Goal: Information Seeking & Learning: Learn about a topic

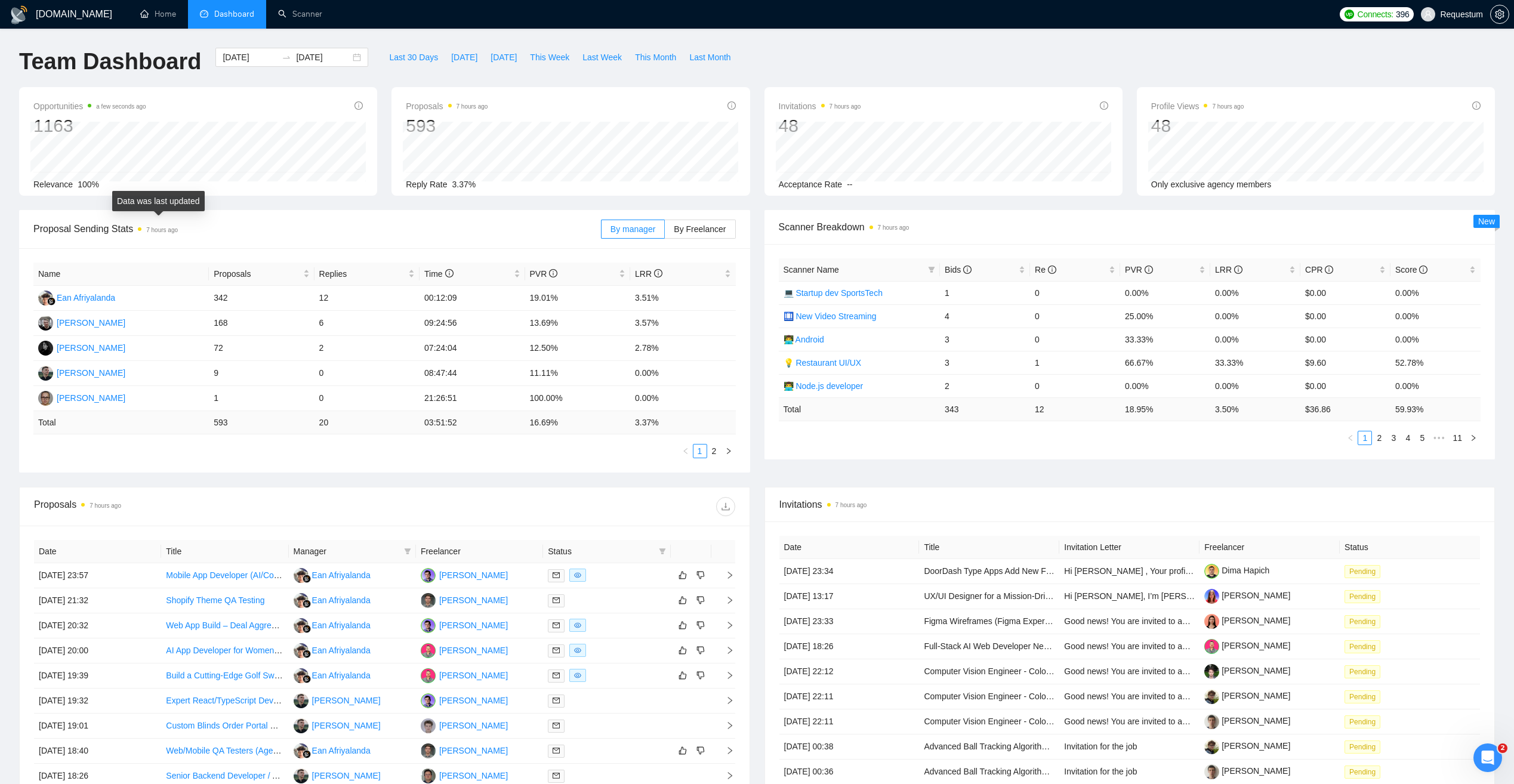
drag, startPoint x: 168, startPoint y: 229, endPoint x: 179, endPoint y: 229, distance: 11.0
click at [179, 229] on span "Proposal Sending Stats 7 hours ago" at bounding box center [316, 229] width 567 height 15
click at [277, 215] on div "Proposal Sending Stats 7 hours ago" at bounding box center [316, 228] width 567 height 34
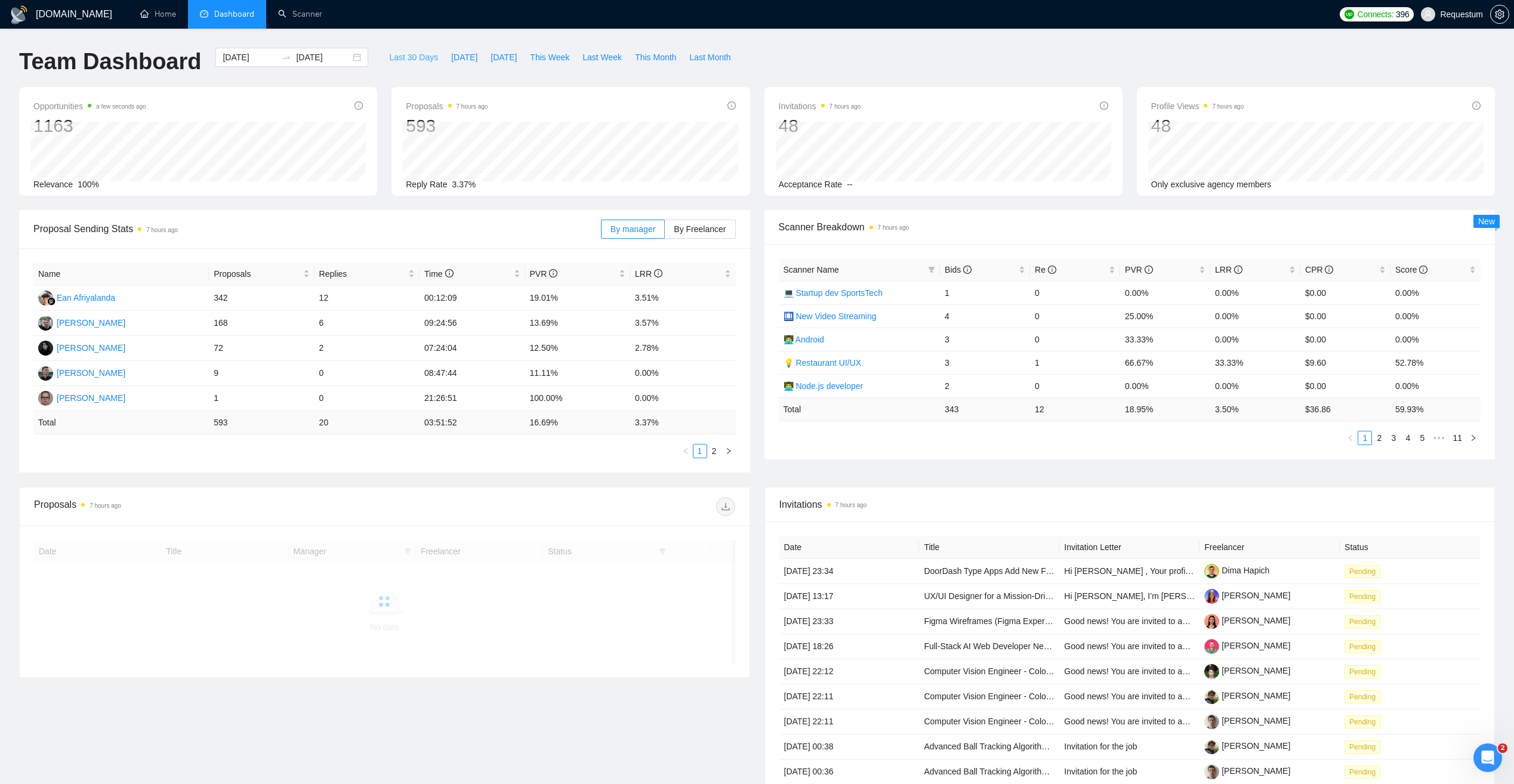
click at [389, 59] on span "Last 30 Days" at bounding box center [413, 58] width 49 height 13
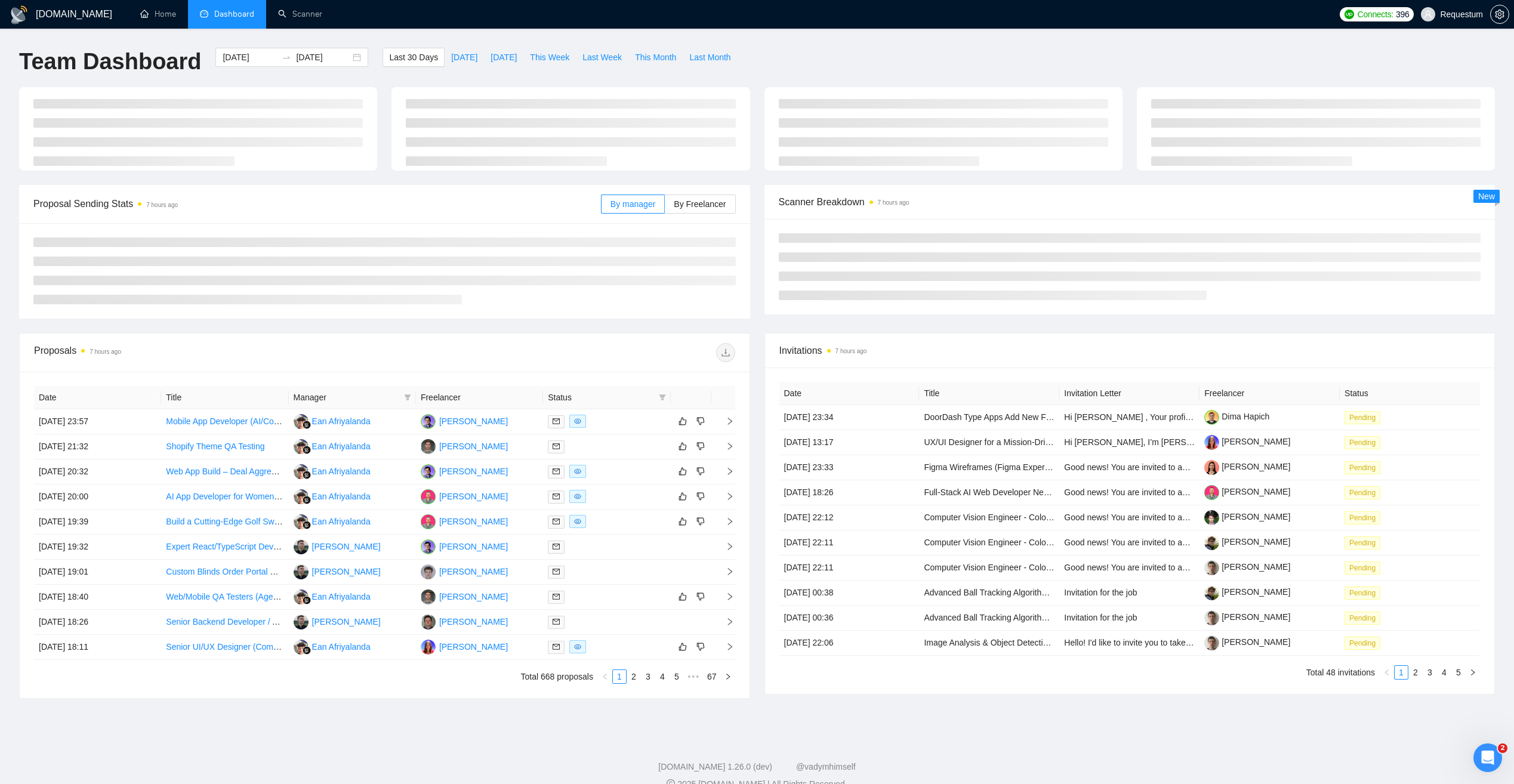
type input "[DATE]"
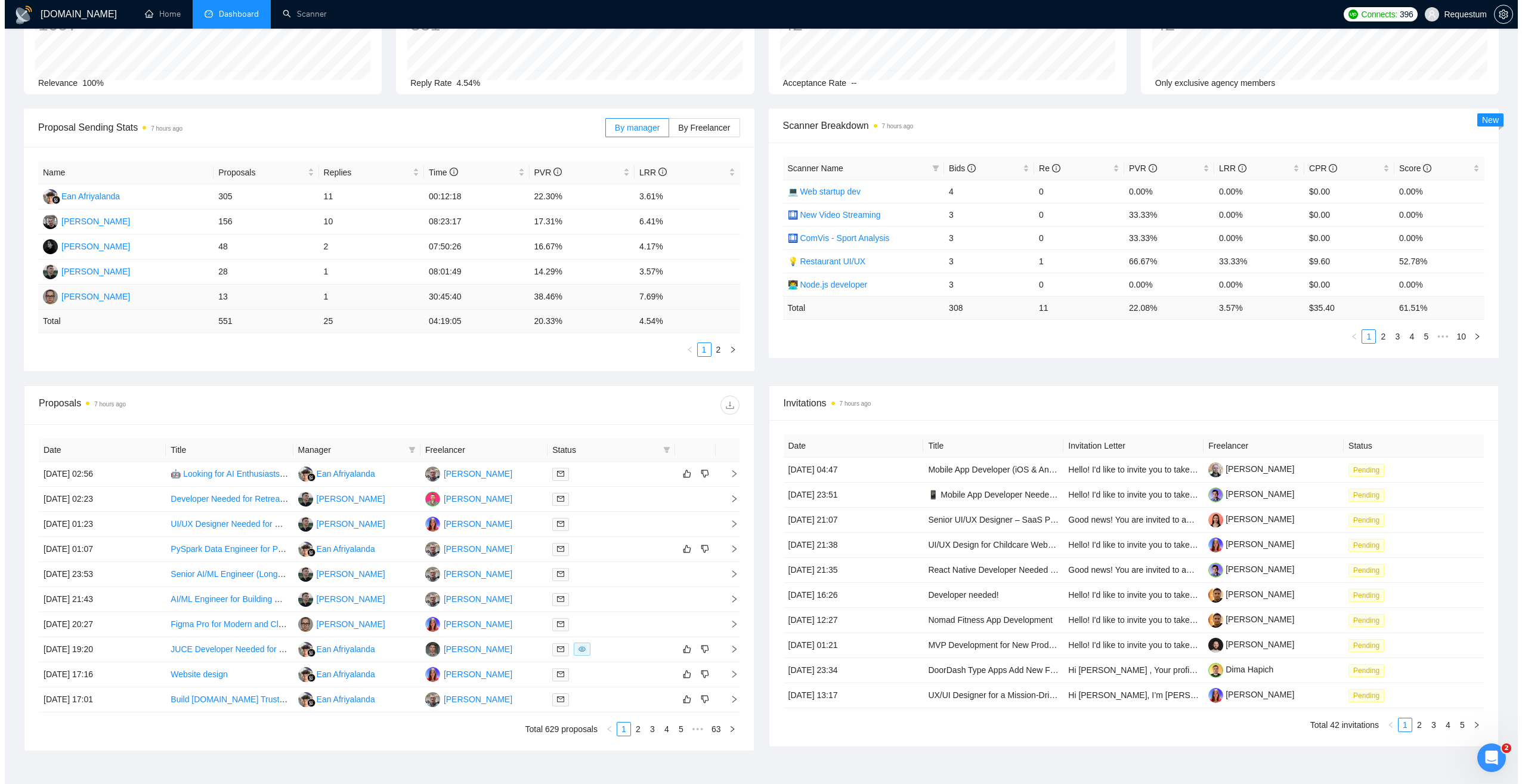
scroll to position [119, 0]
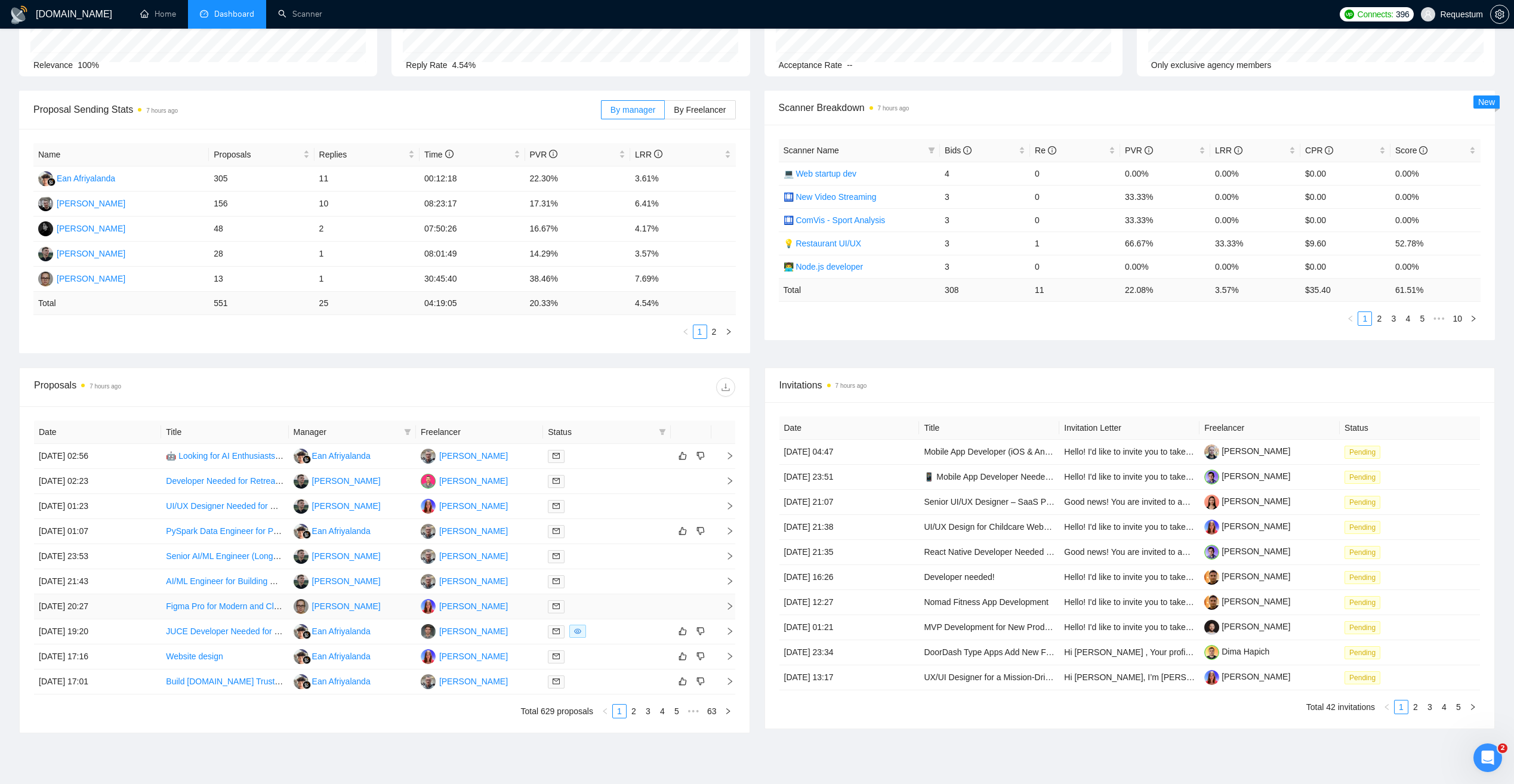
click at [631, 601] on div at bounding box center [606, 606] width 118 height 14
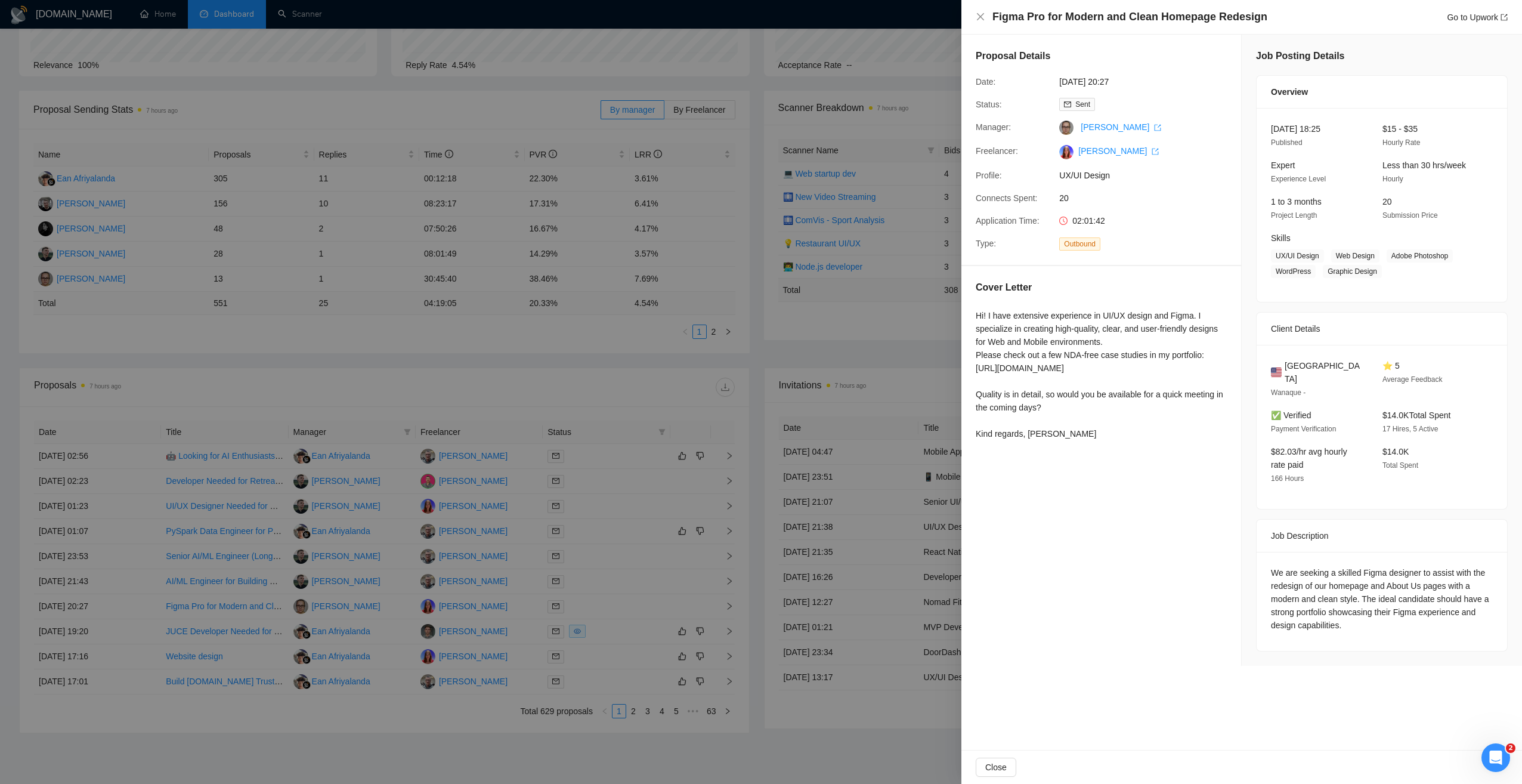
click at [633, 355] on div at bounding box center [761, 392] width 1522 height 784
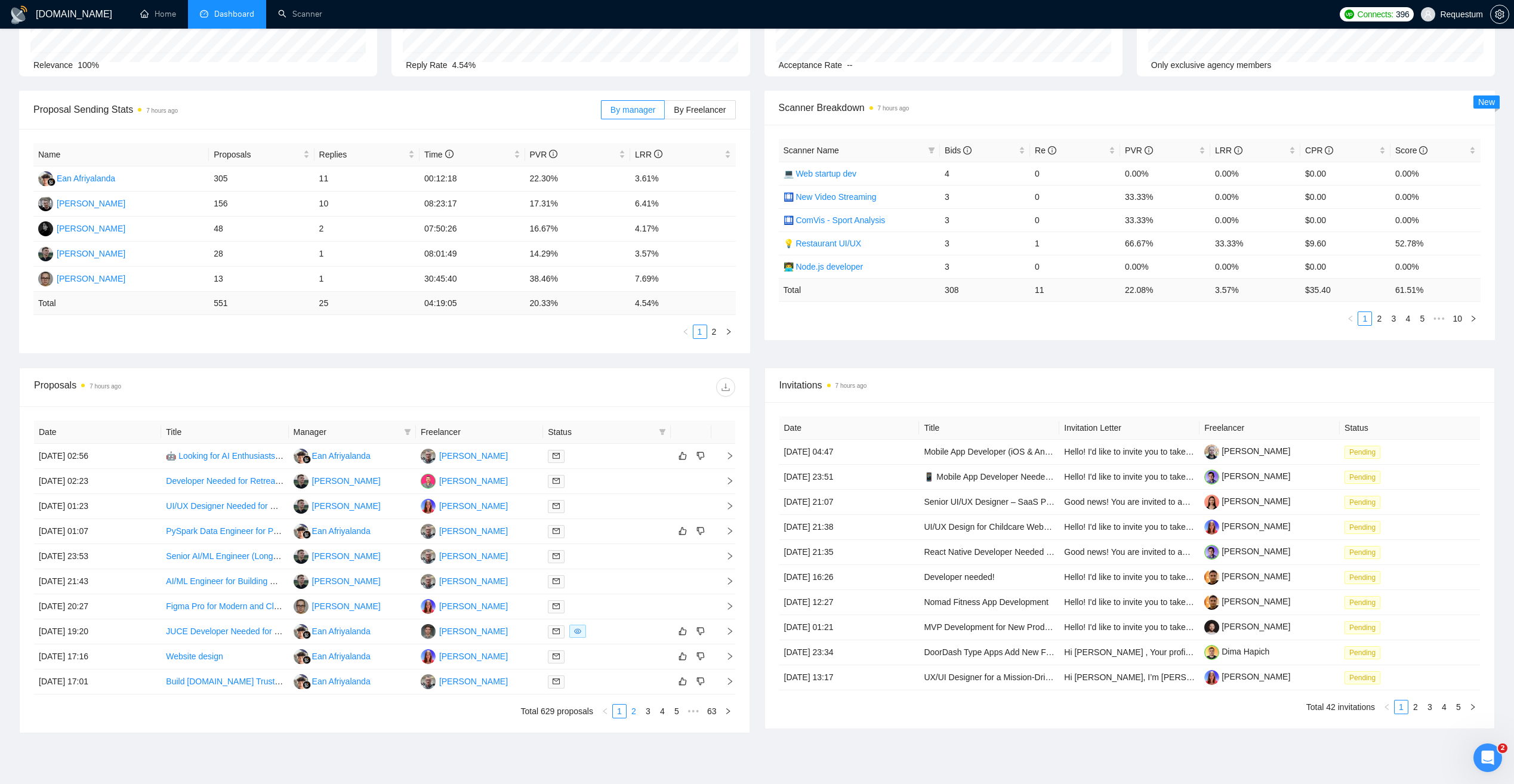
click at [631, 712] on link "2" at bounding box center [633, 711] width 13 height 13
click at [611, 504] on div at bounding box center [606, 506] width 118 height 14
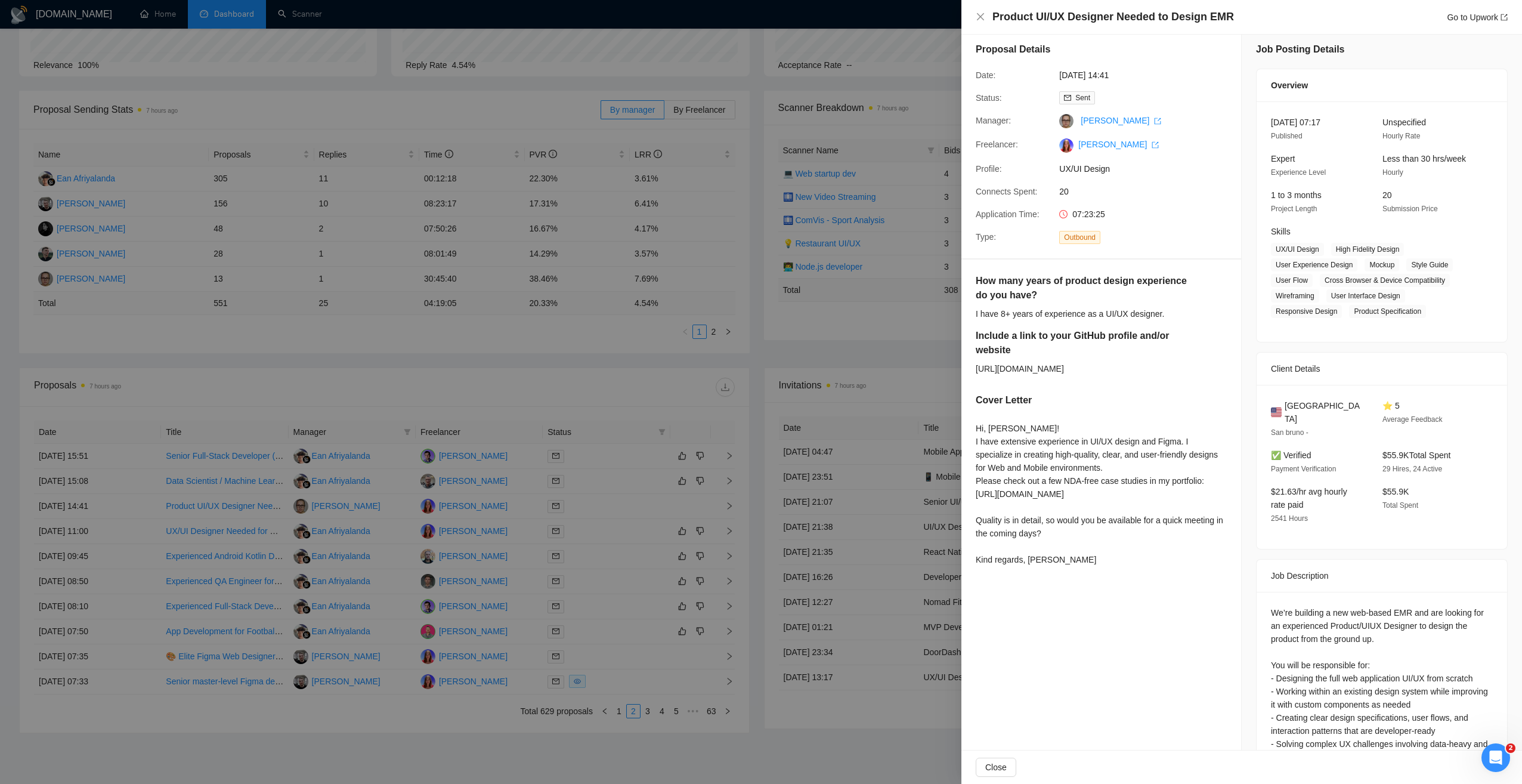
scroll to position [0, 0]
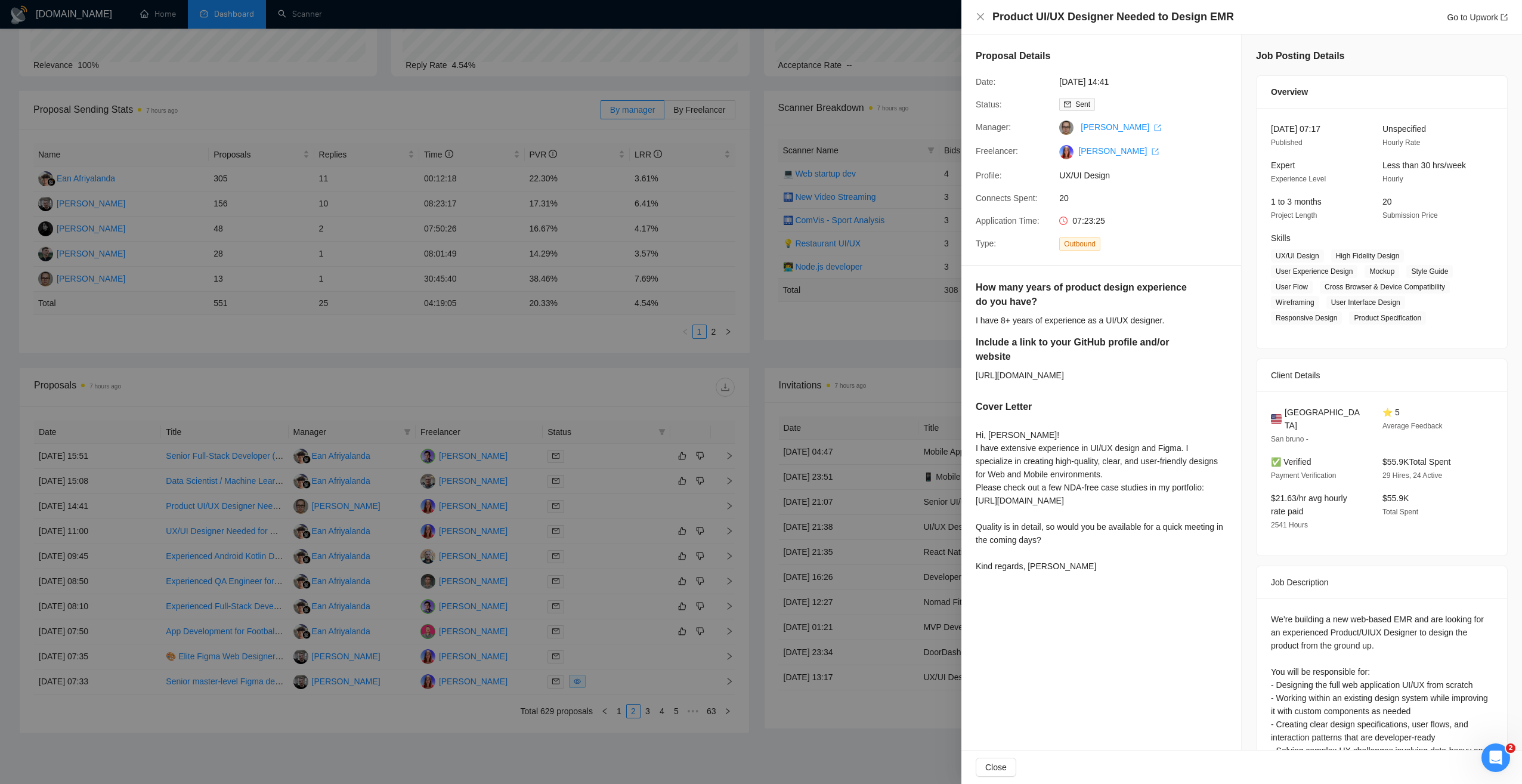
click at [1061, 446] on div "Hi, [PERSON_NAME]! I have extensive experience in UI/UX design and Figma. I spe…" at bounding box center [1101, 500] width 251 height 144
click at [599, 377] on div at bounding box center [761, 392] width 1522 height 784
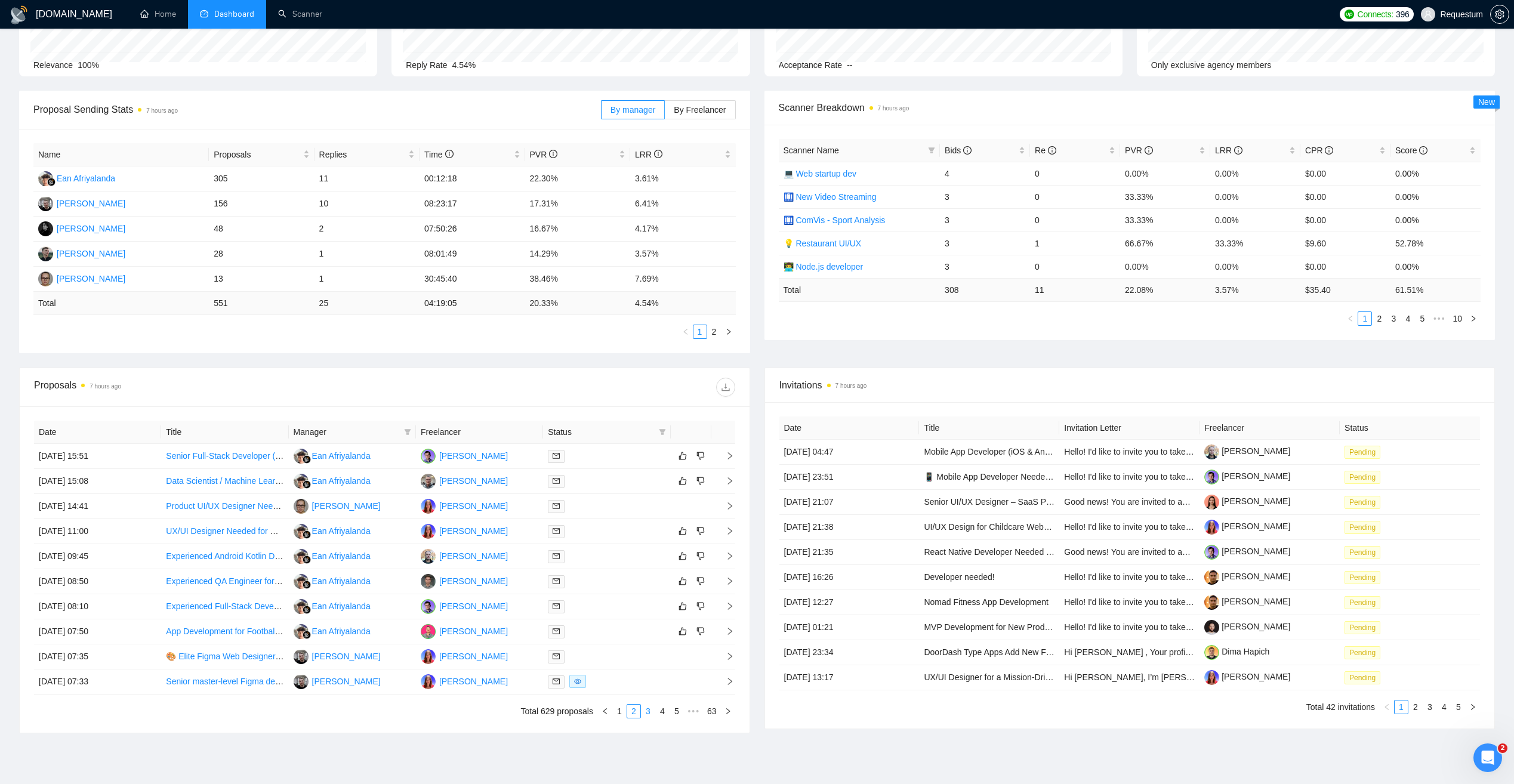
click at [646, 711] on link "3" at bounding box center [648, 711] width 13 height 13
click at [662, 712] on link "4" at bounding box center [663, 711] width 13 height 13
click at [635, 710] on link "3" at bounding box center [633, 711] width 13 height 13
click at [152, 677] on td "[DATE] 02:30" at bounding box center [97, 681] width 127 height 25
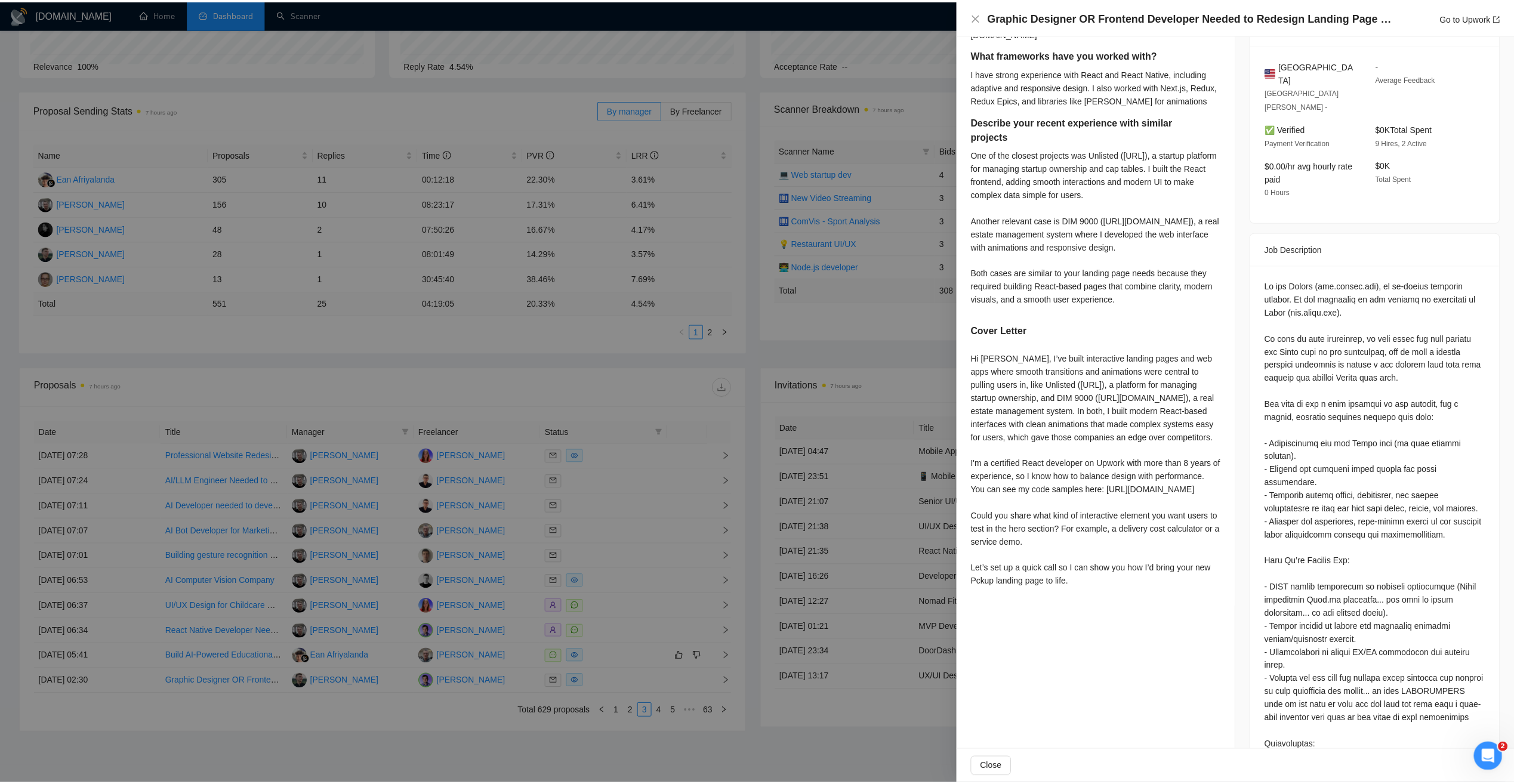
scroll to position [358, 0]
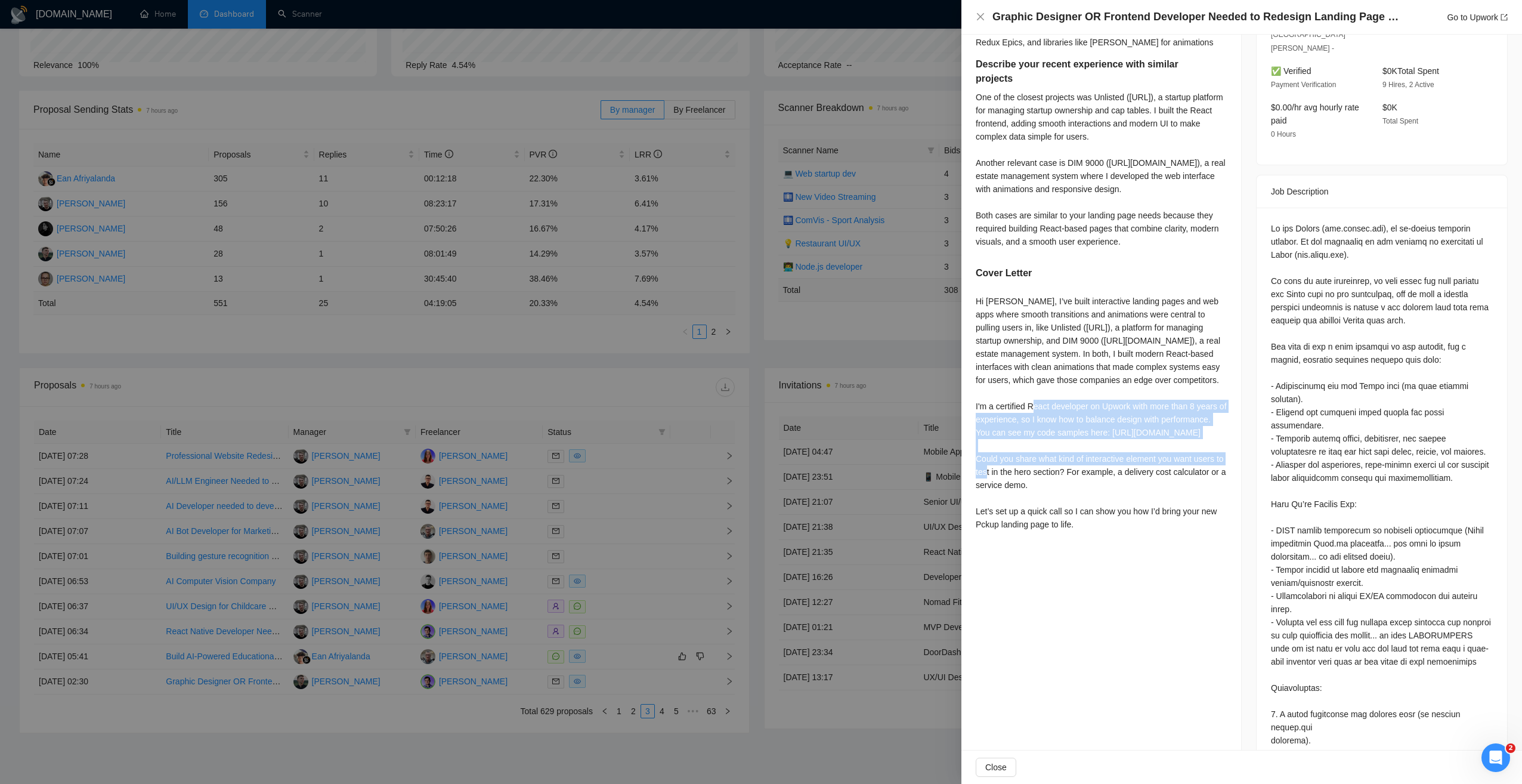
drag, startPoint x: 973, startPoint y: 417, endPoint x: 1179, endPoint y: 475, distance: 214.0
click at [1179, 475] on div "Include a link to your GitHub profile and/or website Sure, please follow these …" at bounding box center [1101, 229] width 279 height 642
copy div "I'm a certified React developer on Upwork with more than 8 years of experience,…"
click at [620, 391] on div at bounding box center [761, 392] width 1522 height 784
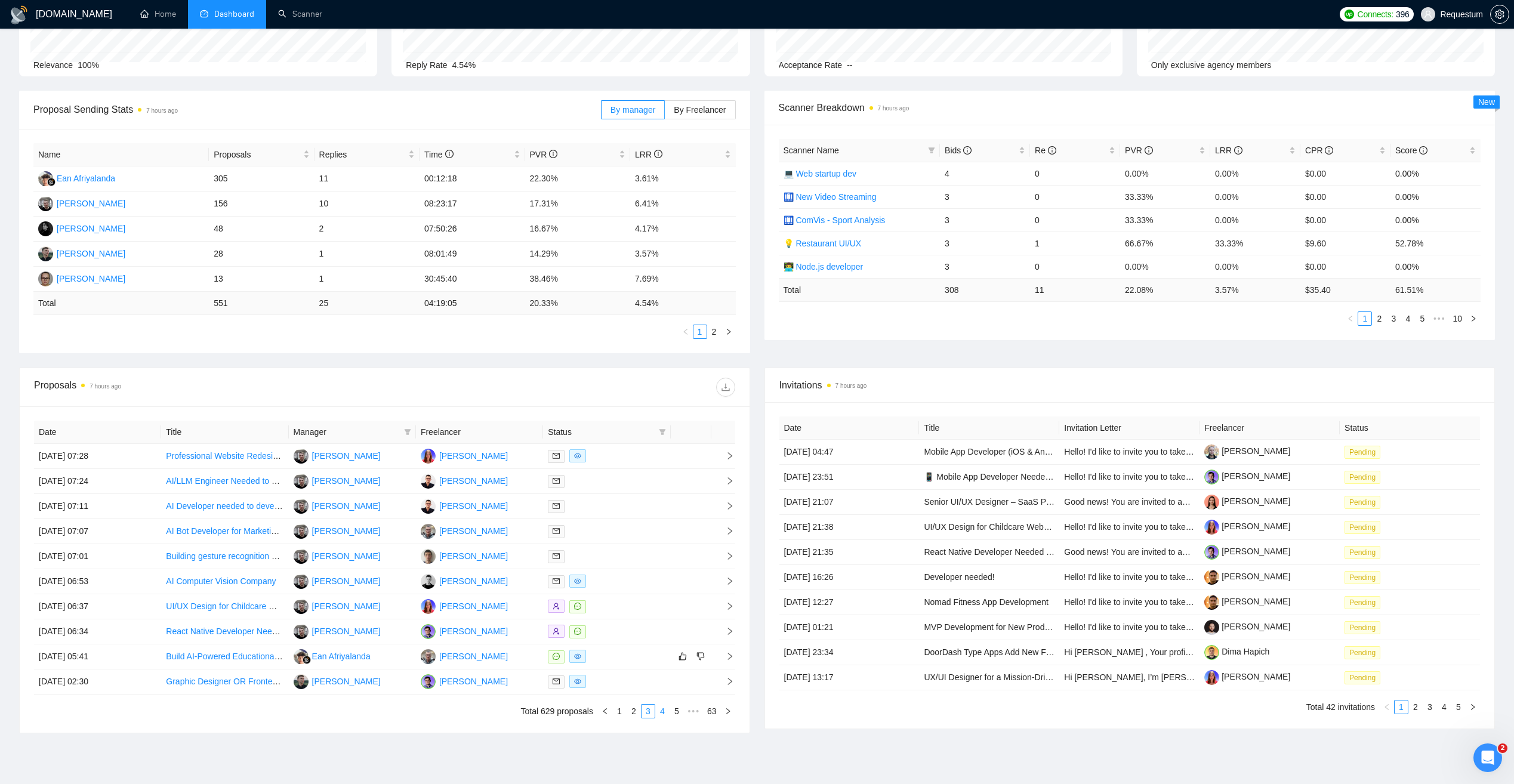
click at [664, 711] on link "4" at bounding box center [663, 711] width 13 height 13
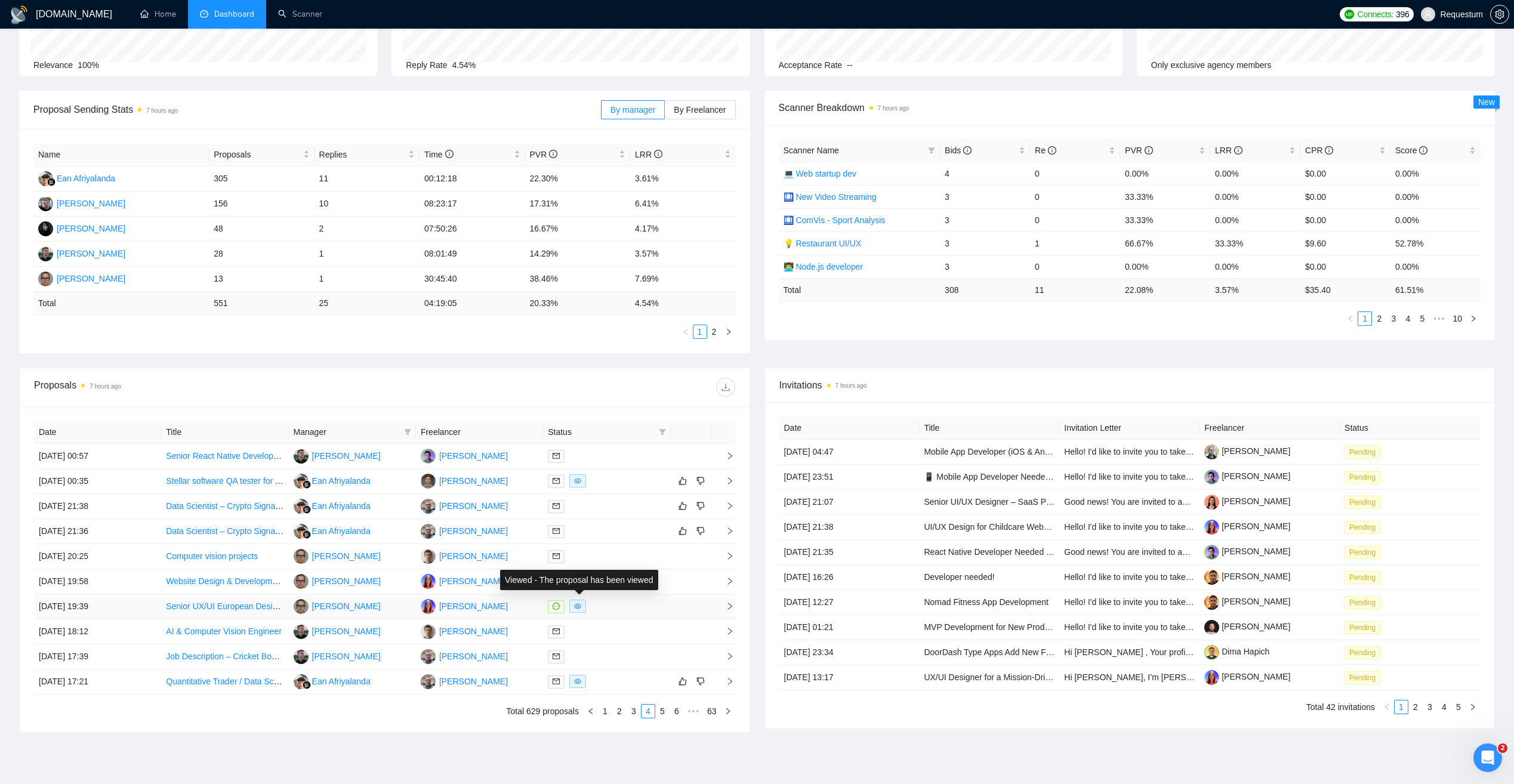
click at [614, 608] on div at bounding box center [606, 606] width 118 height 14
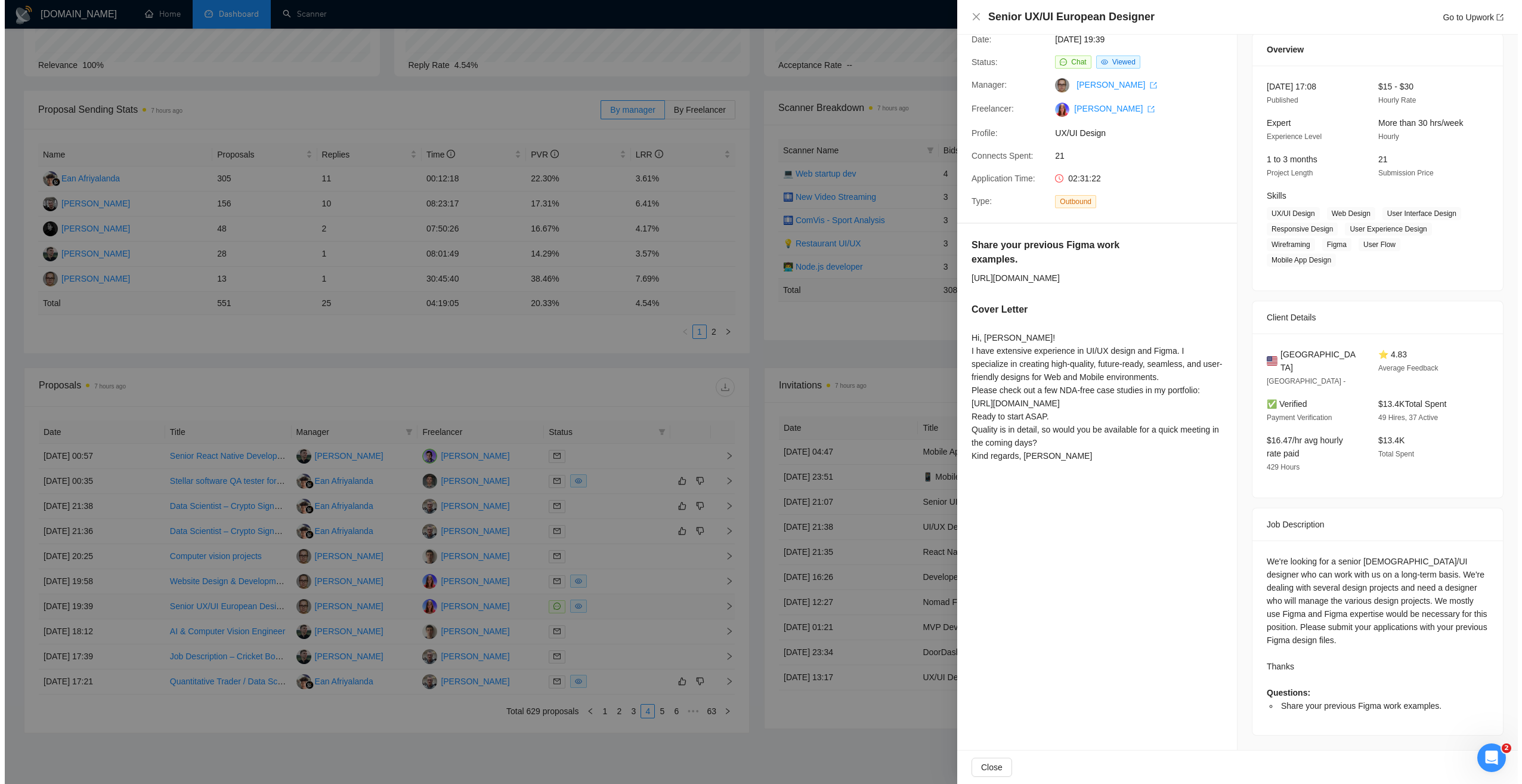
scroll to position [25, 0]
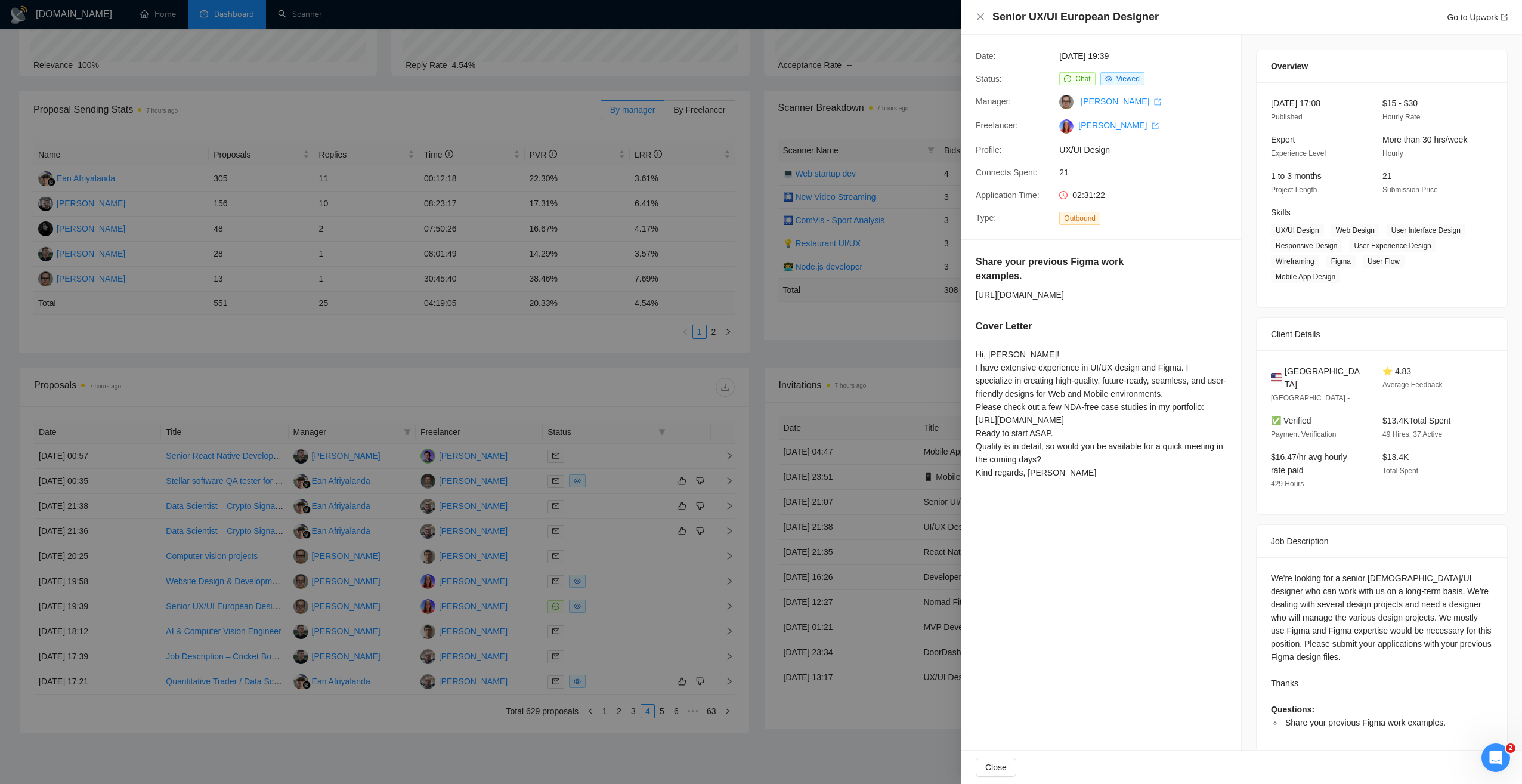
click at [631, 392] on div at bounding box center [761, 392] width 1522 height 784
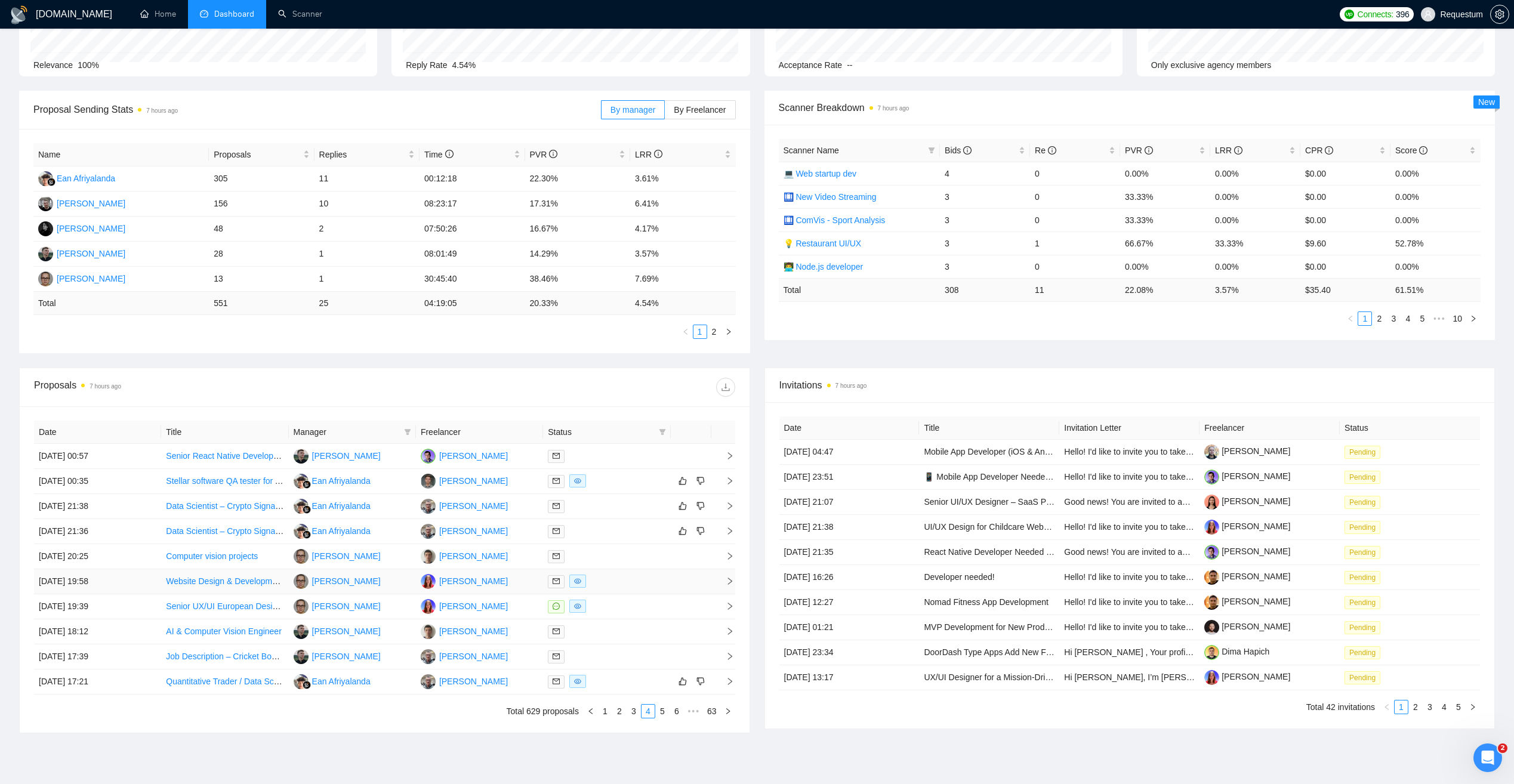
click at [611, 579] on div at bounding box center [606, 581] width 118 height 14
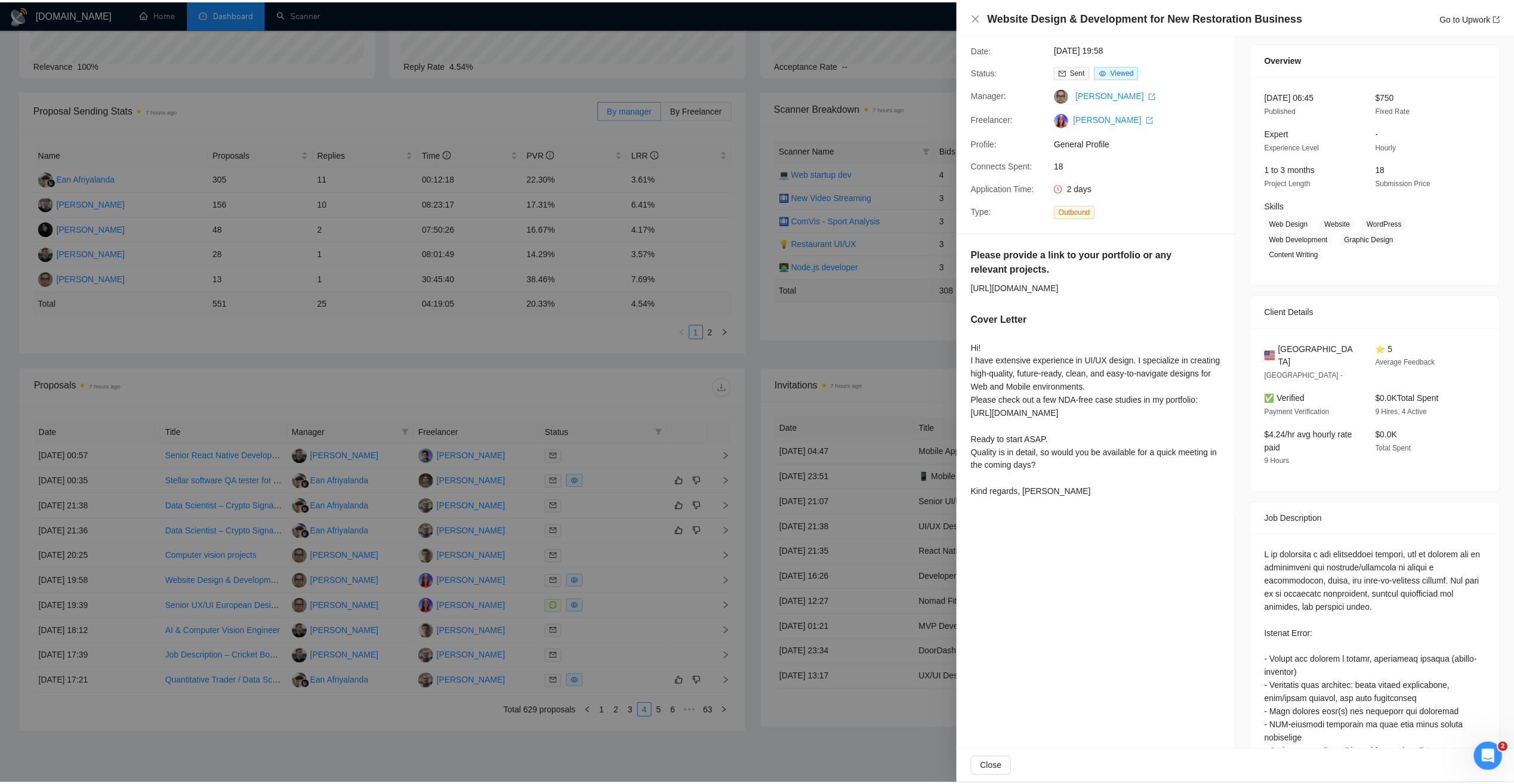
scroll to position [0, 0]
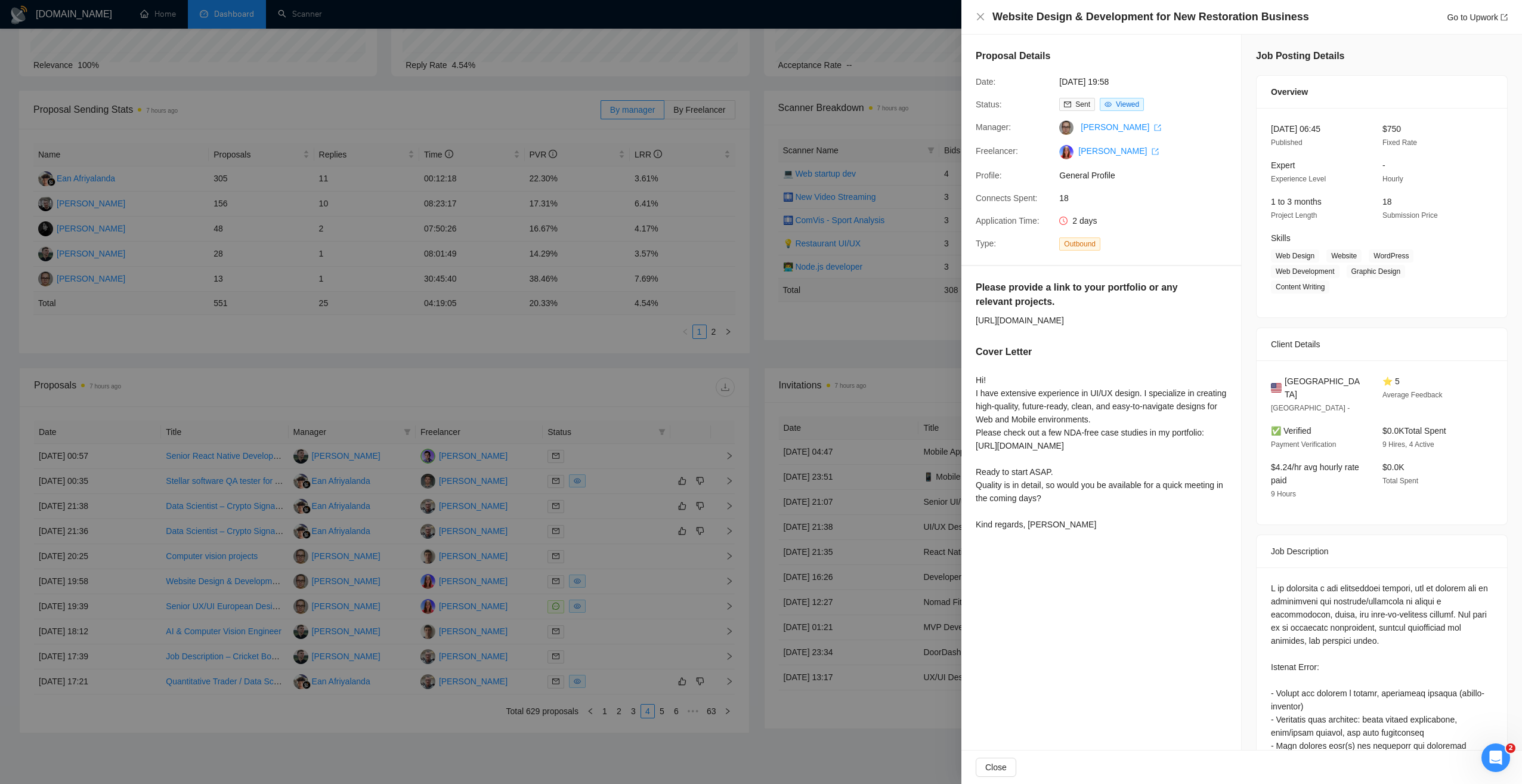
click at [680, 369] on div at bounding box center [761, 392] width 1522 height 784
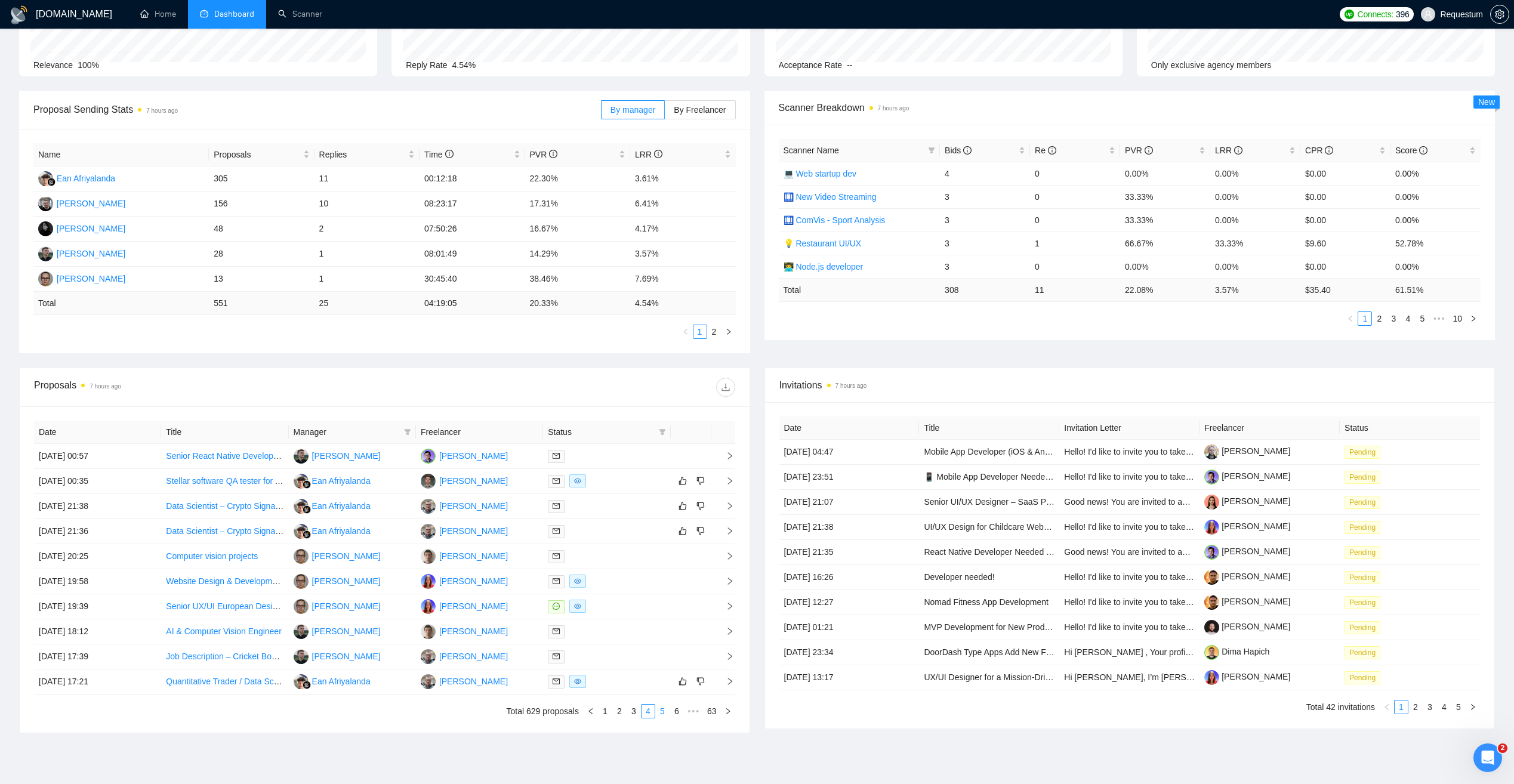
click at [663, 711] on link "5" at bounding box center [663, 711] width 13 height 13
click at [604, 509] on div at bounding box center [606, 506] width 118 height 14
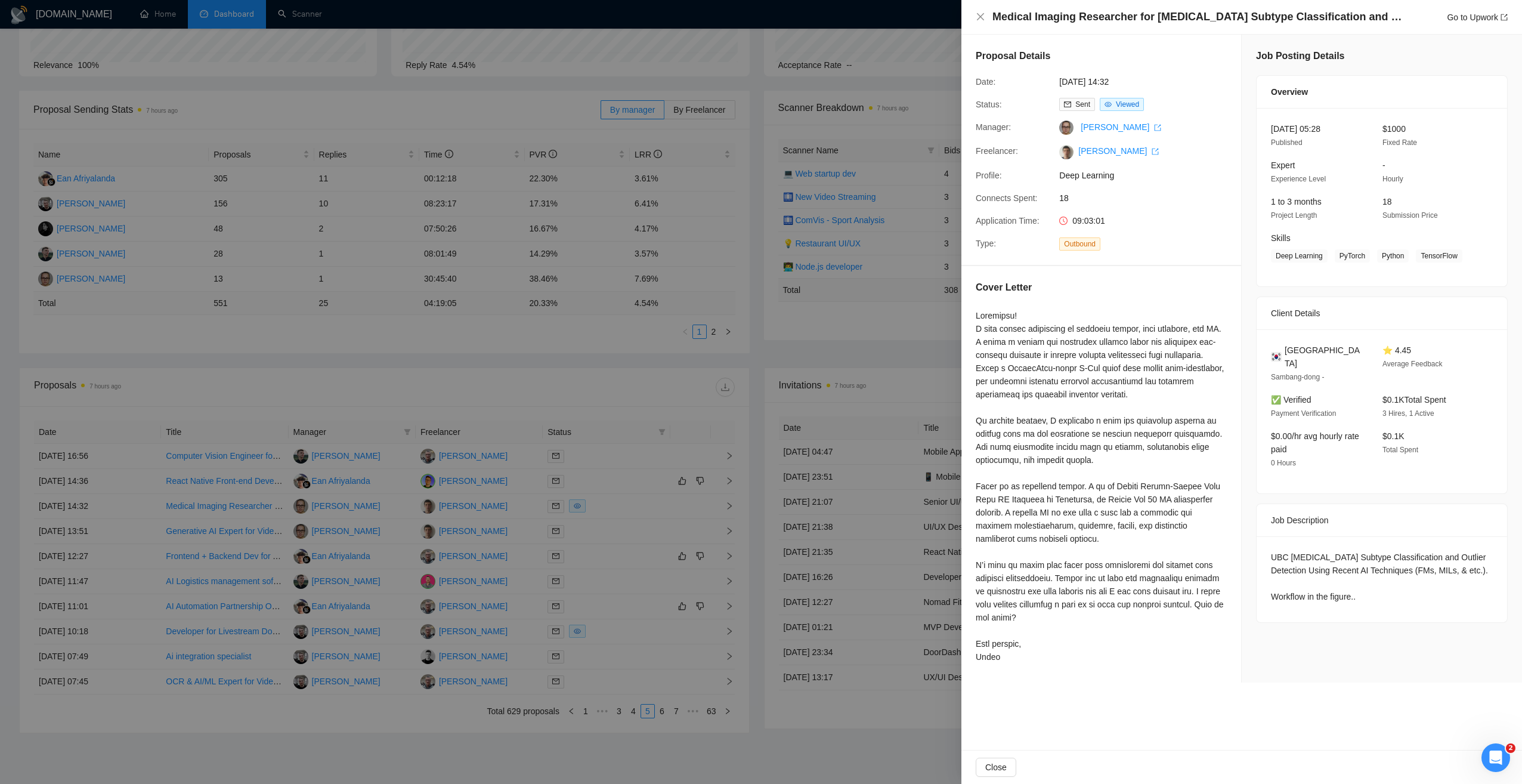
click at [1298, 576] on div "UBC [MEDICAL_DATA] Subtype Classification and Outlier Detection Using Recent AI…" at bounding box center [1381, 576] width 222 height 53
click at [592, 337] on div at bounding box center [761, 392] width 1522 height 784
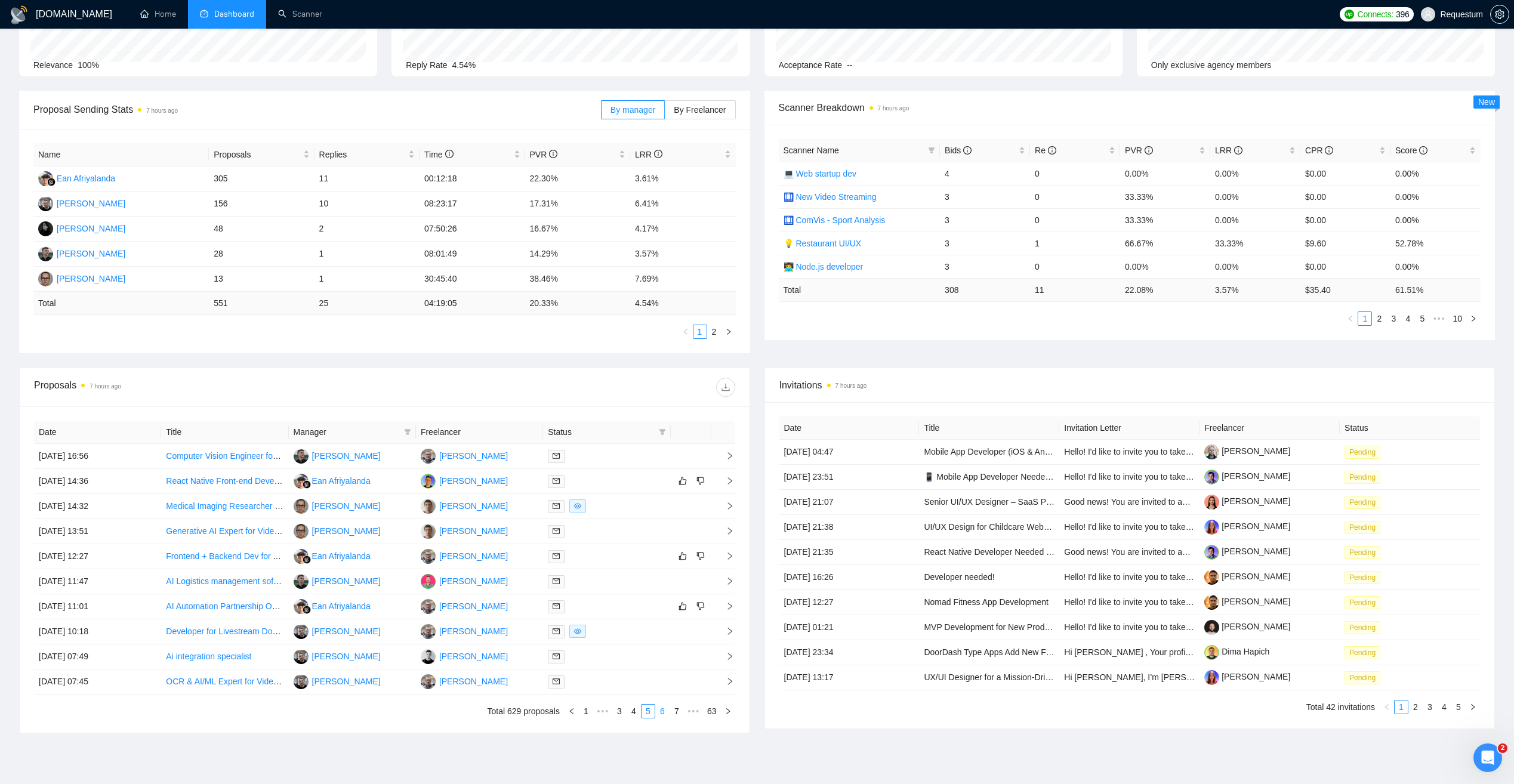
click at [660, 708] on link "6" at bounding box center [663, 711] width 13 height 13
click at [586, 709] on link "1" at bounding box center [586, 711] width 13 height 13
